Goal: Transaction & Acquisition: Subscribe to service/newsletter

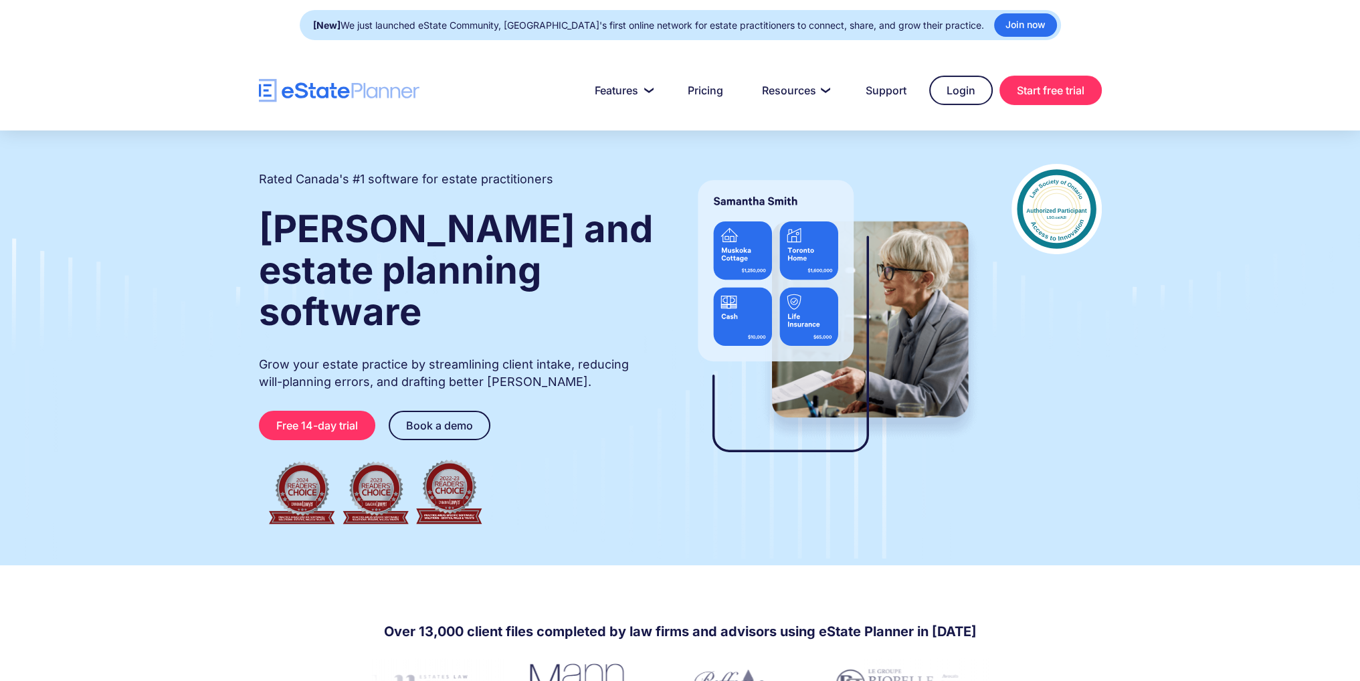
click at [531, 356] on p "Grow your estate practice by streamlining client intake, reducing will-planning…" at bounding box center [457, 373] width 396 height 35
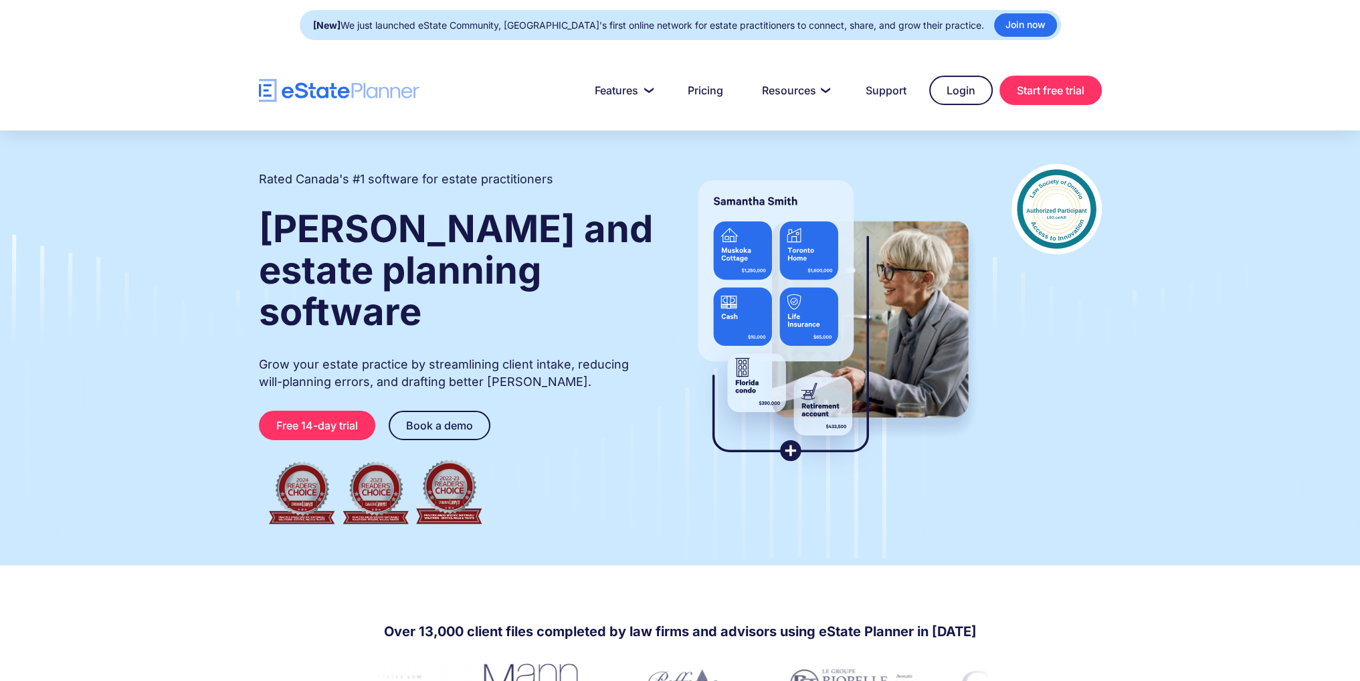
click at [533, 356] on p "Grow your estate practice by streamlining client intake, reducing will-planning…" at bounding box center [457, 373] width 396 height 35
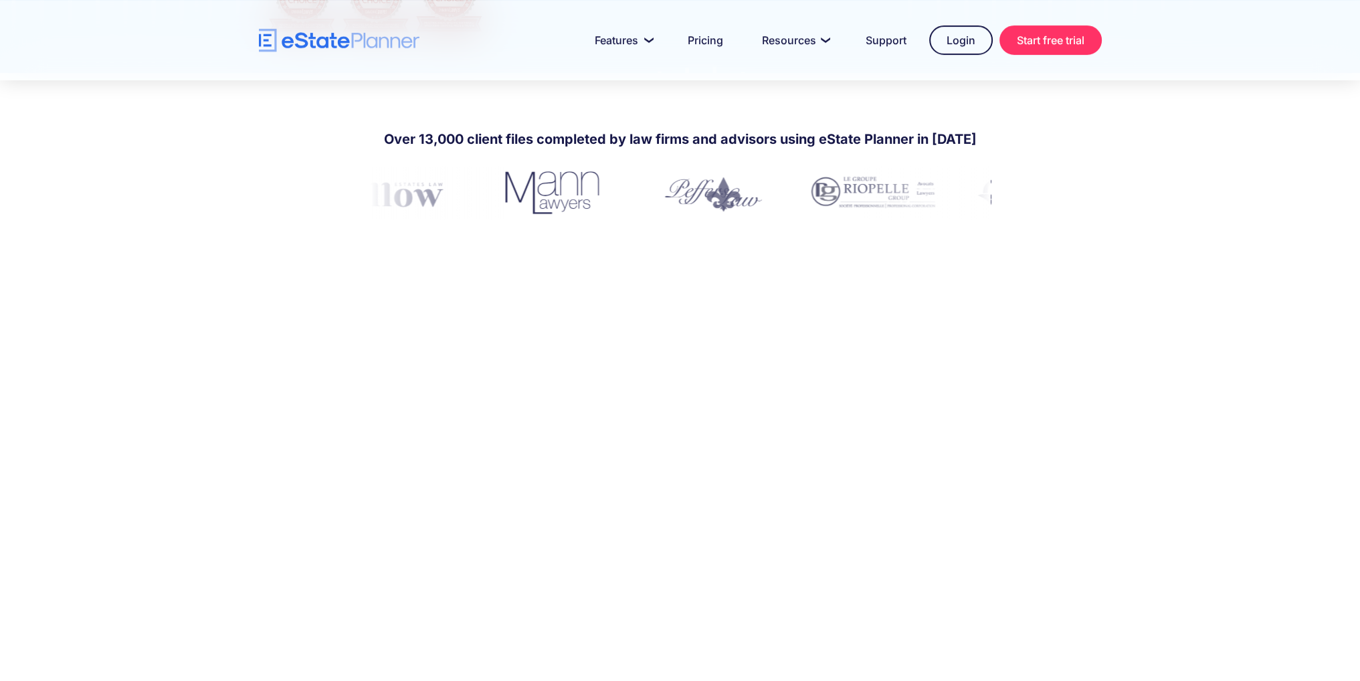
scroll to position [268, 0]
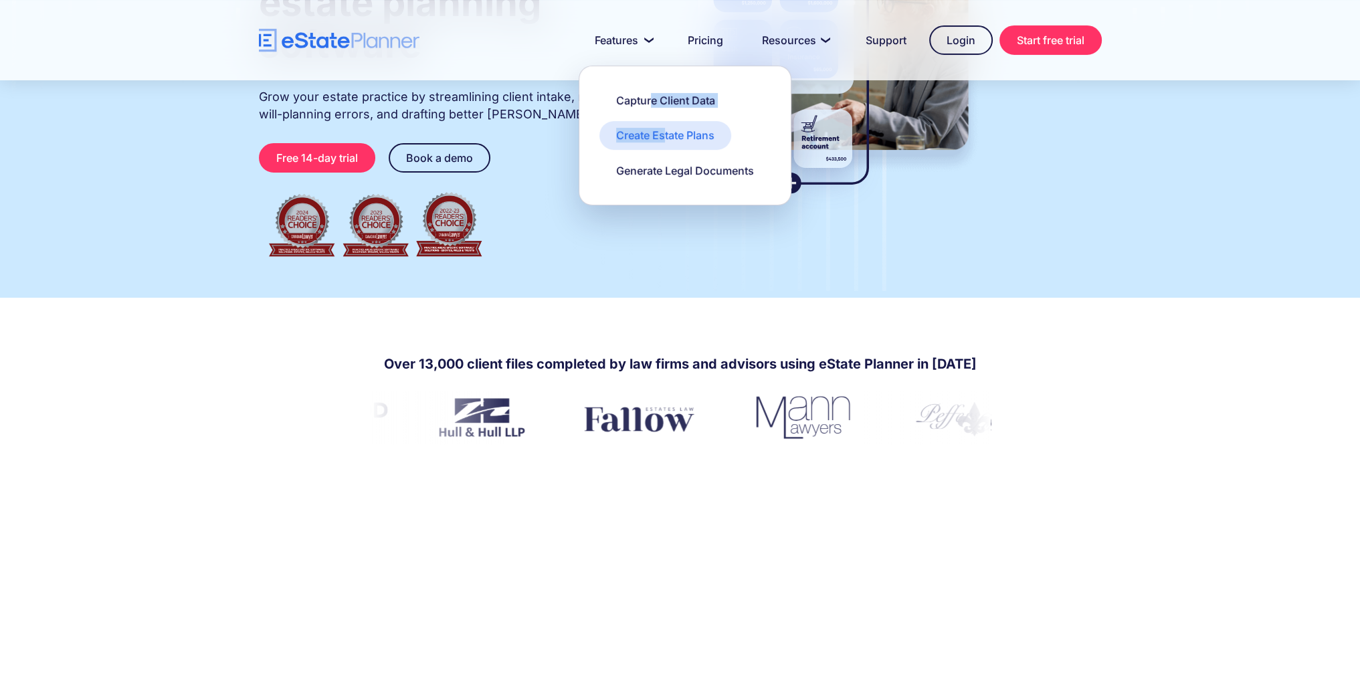
drag, startPoint x: 653, startPoint y: 110, endPoint x: 662, endPoint y: 140, distance: 30.9
click at [662, 140] on div "Capture Client Data Create Estate Plans Generate Legal Documents" at bounding box center [685, 136] width 213 height 140
click at [660, 134] on div "Create Estate Plans" at bounding box center [665, 135] width 98 height 15
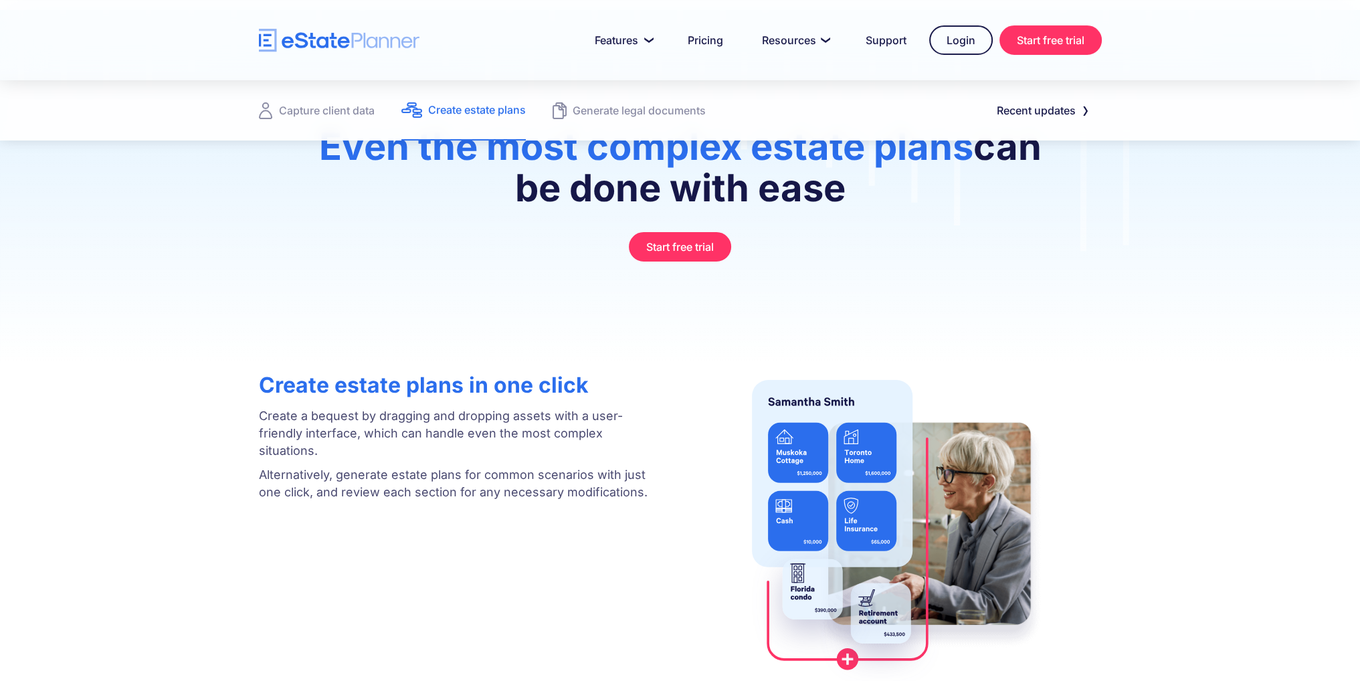
scroll to position [134, 0]
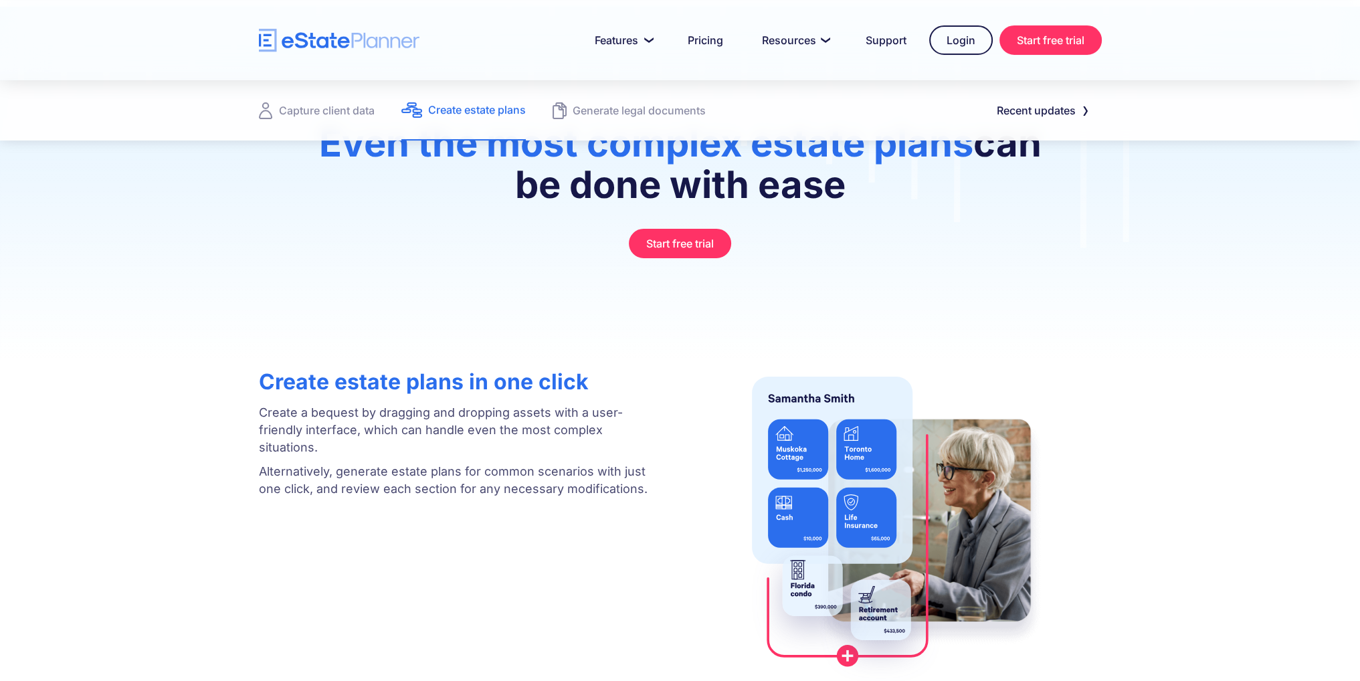
click at [383, 375] on strong "Create estate plans in one click" at bounding box center [424, 382] width 330 height 26
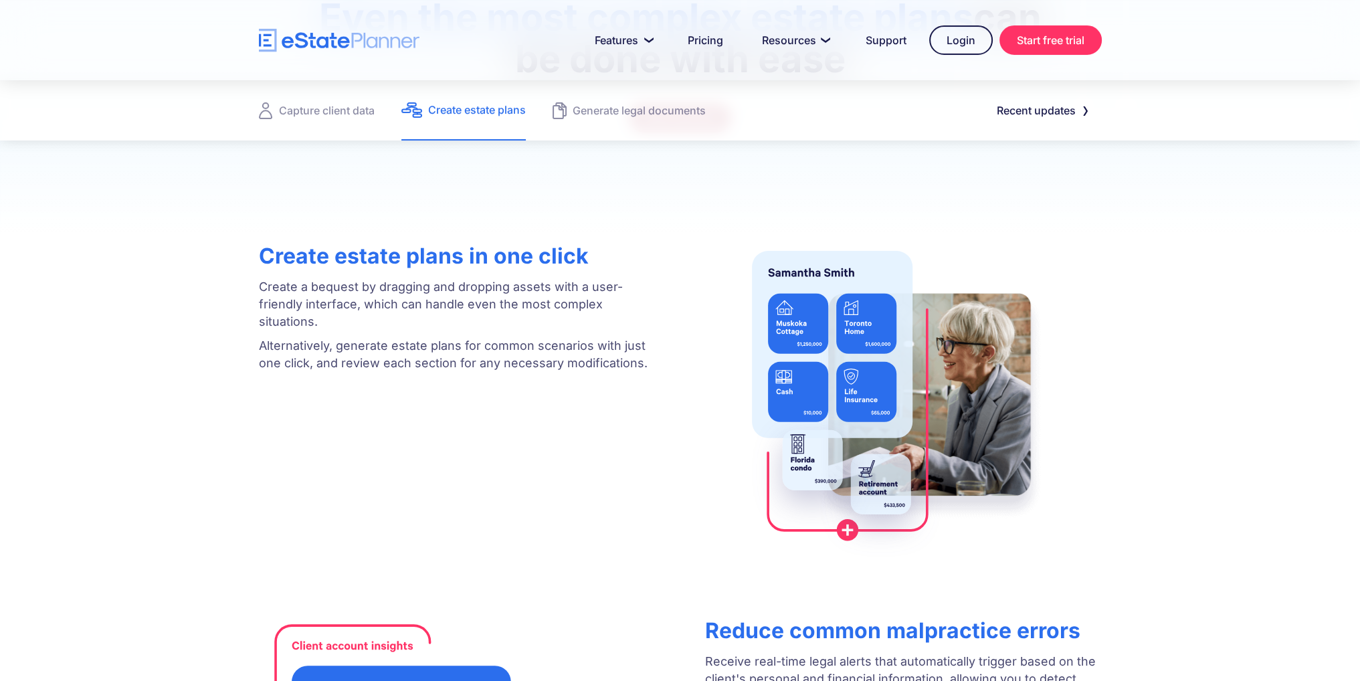
scroll to position [268, 0]
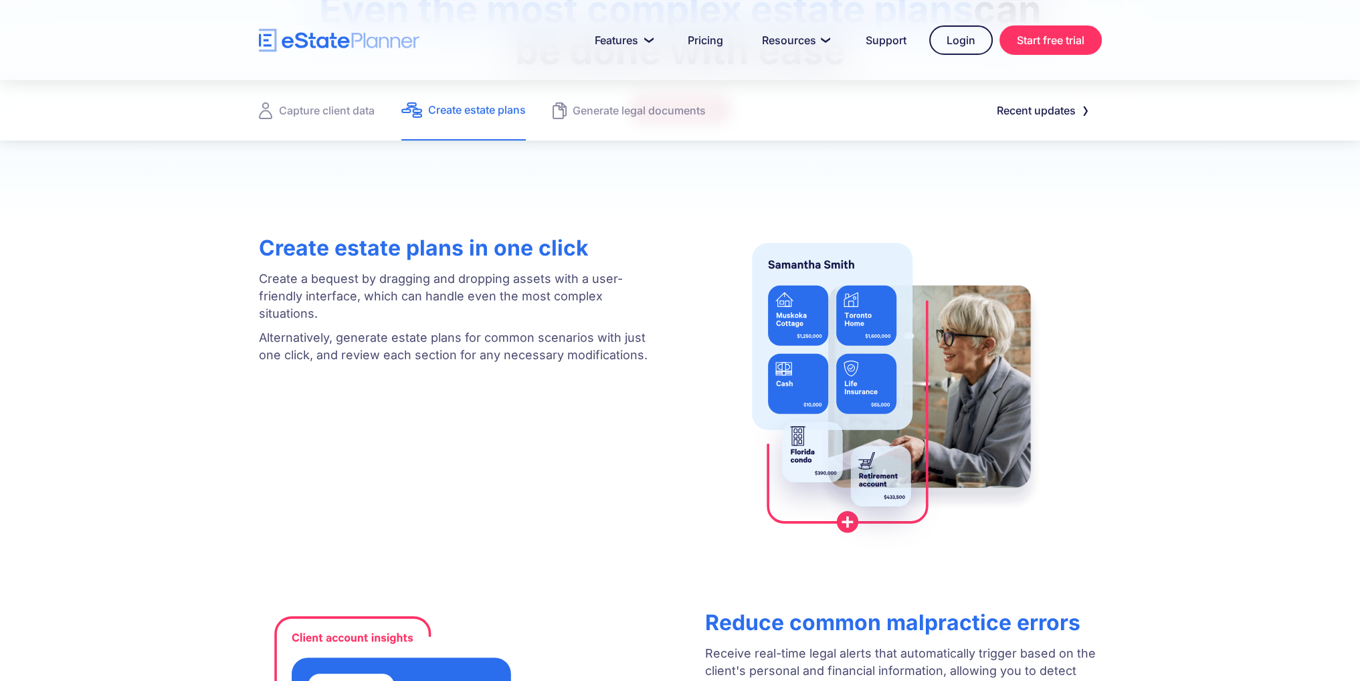
click at [516, 339] on p "Alternatively, generate estate plans for common scenarios with just one click, …" at bounding box center [457, 346] width 396 height 35
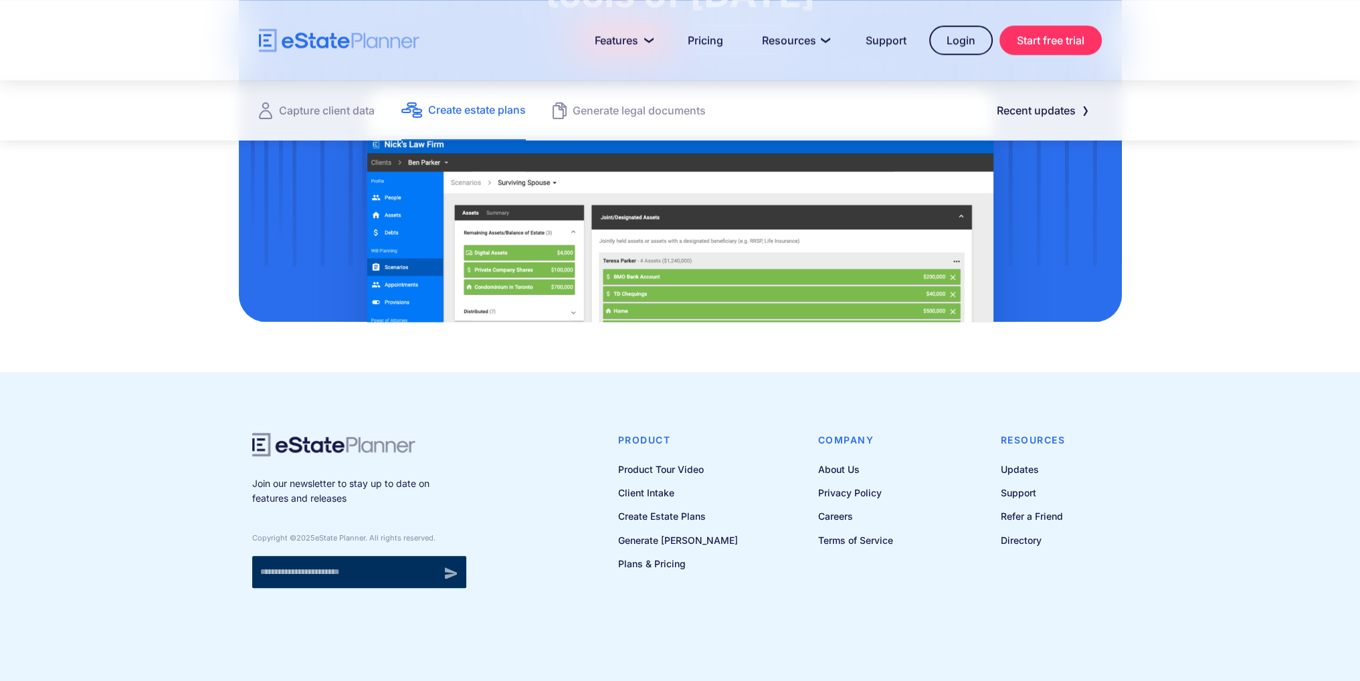
scroll to position [1836, 0]
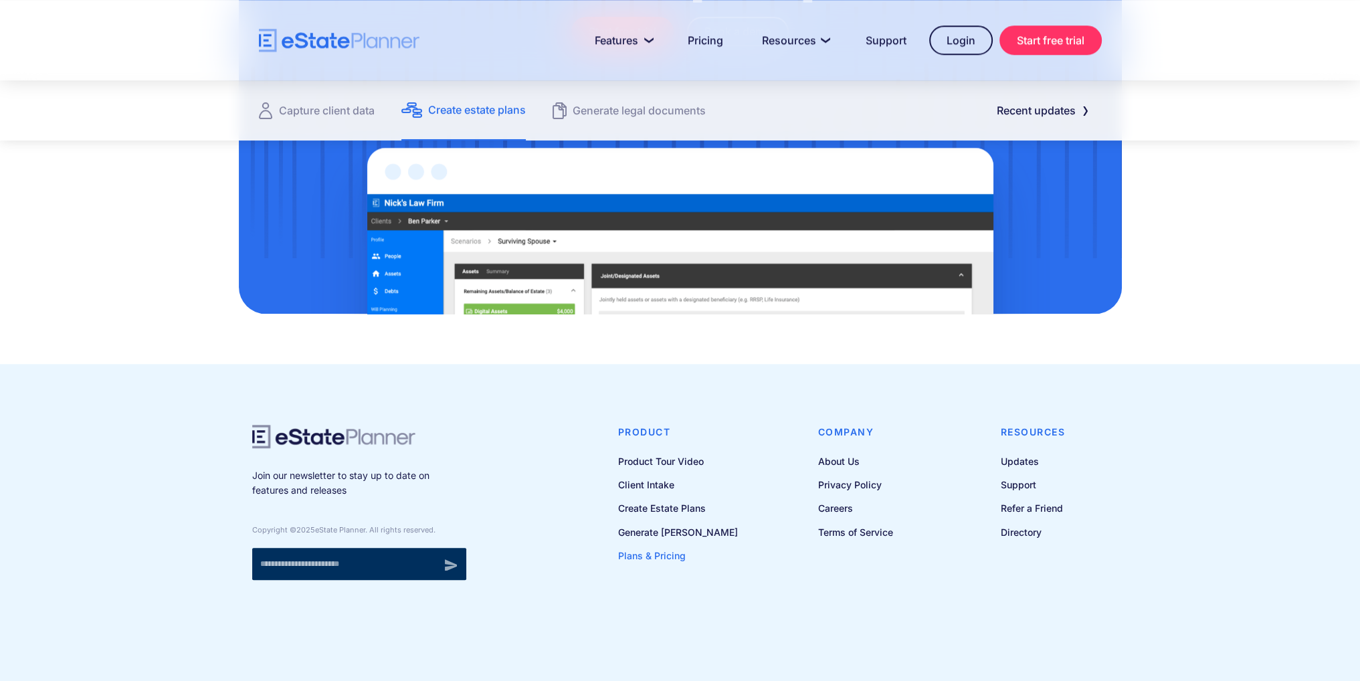
click at [646, 547] on link "Plans & Pricing" at bounding box center [678, 555] width 120 height 17
